Goal: Task Accomplishment & Management: Complete application form

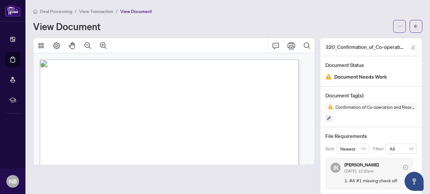
scroll to position [64, 0]
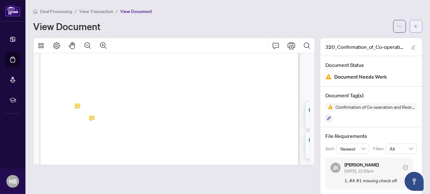
click at [413, 25] on icon "arrow-left" at bounding box center [415, 26] width 4 height 4
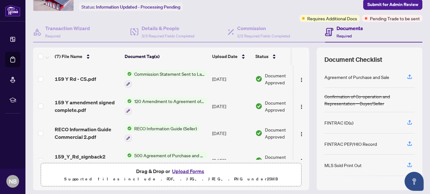
scroll to position [40, 0]
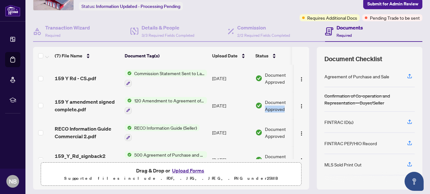
drag, startPoint x: 305, startPoint y: 93, endPoint x: 305, endPoint y: 107, distance: 14.3
click at [305, 107] on div "(7) File Name Document Tag(s) Upload Date Status 159 Y Rd - CS.pdf Commission S…" at bounding box center [227, 118] width 389 height 143
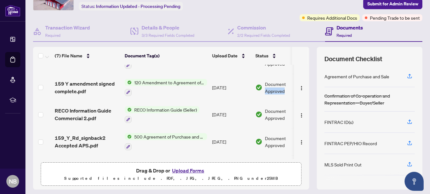
scroll to position [0, 0]
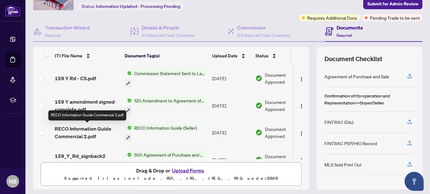
click at [82, 132] on span "RECO Information Guide Commercial 2.pdf" at bounding box center [87, 132] width 65 height 15
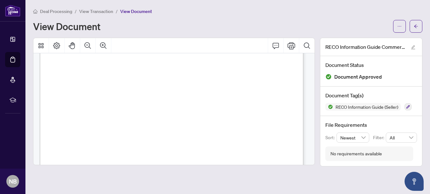
scroll to position [3387, 0]
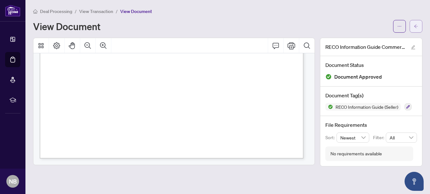
click at [418, 28] on icon "arrow-left" at bounding box center [415, 26] width 4 height 4
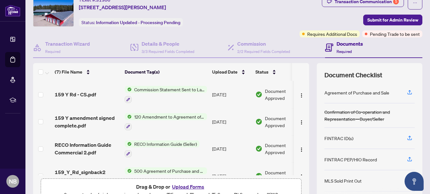
scroll to position [23, 0]
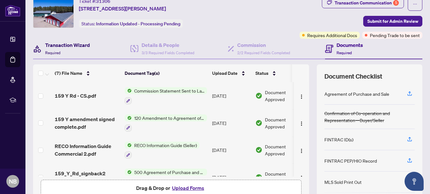
click at [63, 44] on h4 "Transaction Wizard" at bounding box center [67, 45] width 45 height 8
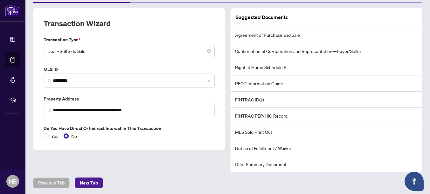
scroll to position [103, 0]
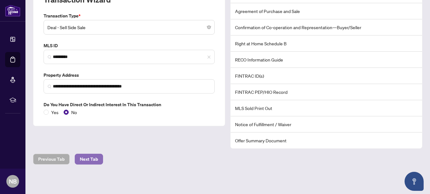
click at [94, 158] on span "Next Tab" at bounding box center [89, 159] width 18 height 10
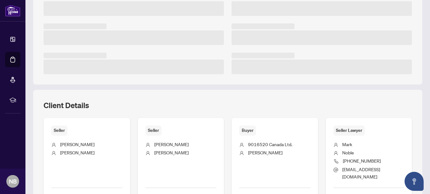
scroll to position [179, 0]
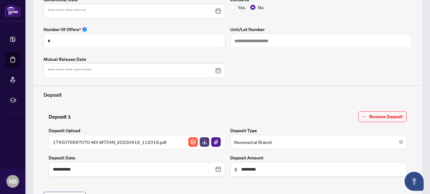
type input "**********"
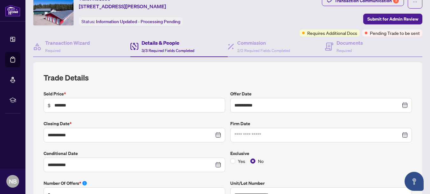
scroll to position [0, 0]
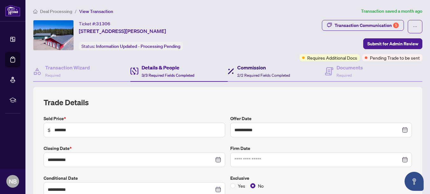
click at [239, 71] on h4 "Commission" at bounding box center [263, 68] width 53 height 8
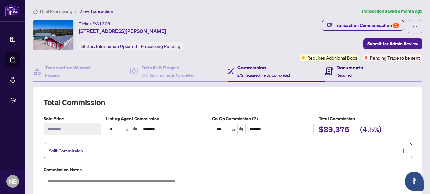
click at [350, 70] on h4 "Documents" at bounding box center [349, 68] width 26 height 8
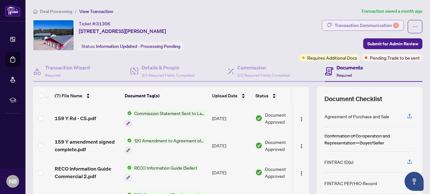
click at [362, 24] on div "Transaction Communication 5" at bounding box center [366, 25] width 64 height 10
type textarea "**********"
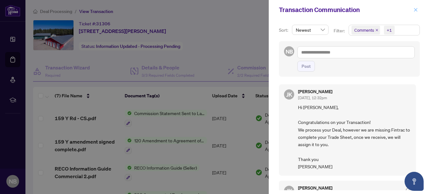
click at [416, 9] on icon "close" at bounding box center [415, 9] width 3 height 3
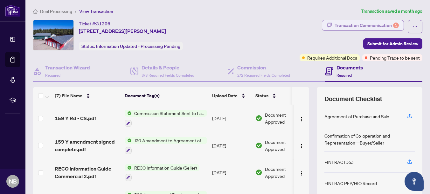
click at [338, 27] on div "Transaction Communication 5" at bounding box center [366, 25] width 64 height 10
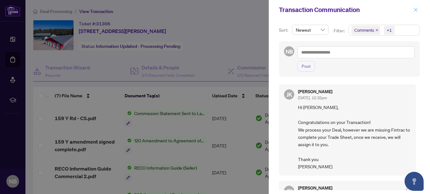
click at [415, 11] on icon "close" at bounding box center [415, 10] width 4 height 4
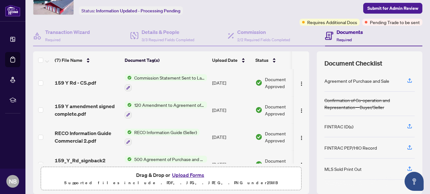
scroll to position [38, 0]
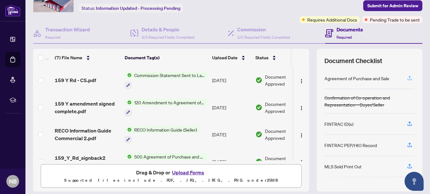
click at [406, 78] on icon "button" at bounding box center [409, 78] width 6 height 6
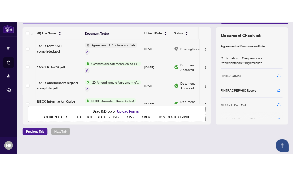
scroll to position [81, 0]
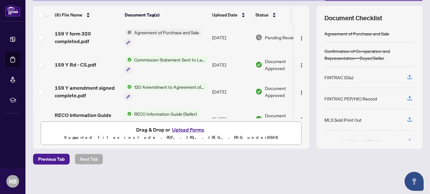
click at [404, 139] on div at bounding box center [369, 137] width 90 height 10
click at [337, 76] on div "FINTRAC ID(s)" at bounding box center [338, 77] width 29 height 7
click at [406, 77] on icon "button" at bounding box center [409, 77] width 6 height 6
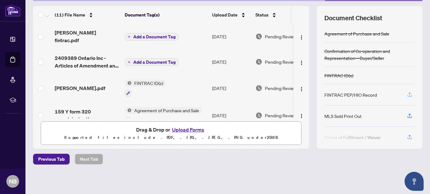
click at [408, 93] on icon "button" at bounding box center [409, 93] width 3 height 3
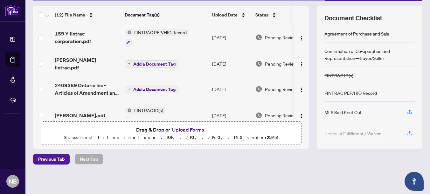
drag, startPoint x: 304, startPoint y: 31, endPoint x: 304, endPoint y: 25, distance: 5.4
click at [304, 25] on div "(12) File Name Document Tag(s) Upload Date Status 159 Y fintrac corporation.pdf…" at bounding box center [227, 77] width 389 height 143
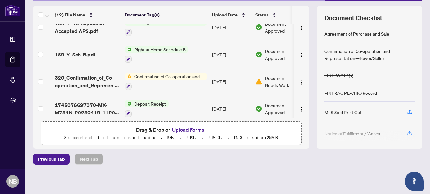
scroll to position [0, 0]
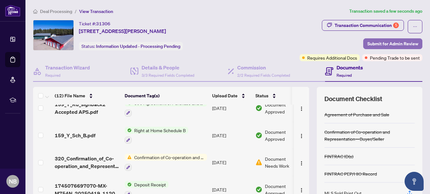
click at [383, 44] on span "Submit for Admin Review" at bounding box center [392, 44] width 51 height 10
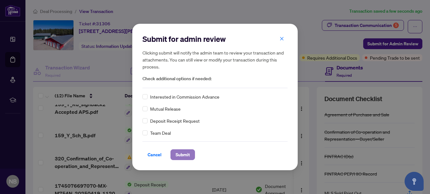
click at [181, 152] on span "Submit" at bounding box center [182, 155] width 14 height 10
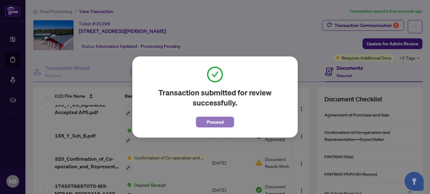
click at [216, 122] on span "Proceed" at bounding box center [215, 122] width 17 height 10
